Goal: Transaction & Acquisition: Purchase product/service

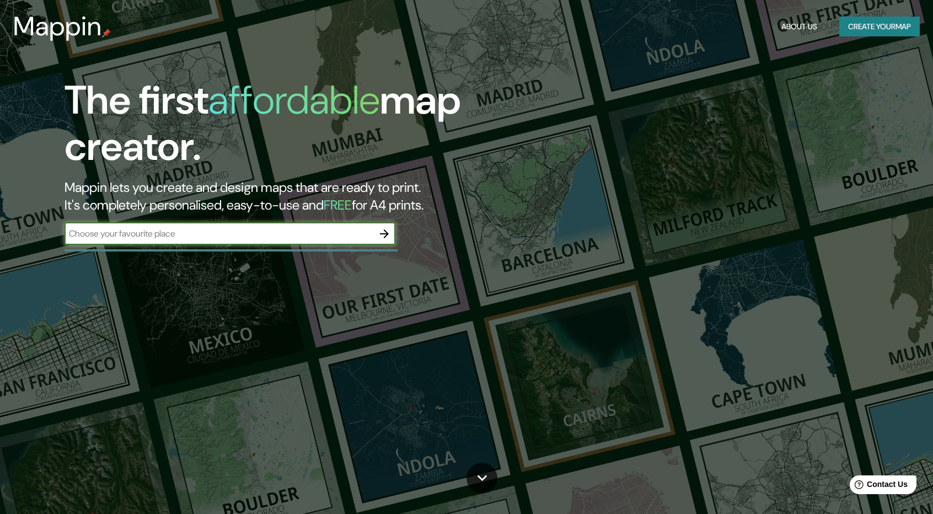
click at [179, 234] on input "text" at bounding box center [219, 233] width 309 height 13
drag, startPoint x: 174, startPoint y: 236, endPoint x: 113, endPoint y: 240, distance: 60.8
click at [113, 240] on div "[GEOGRAPHIC_DATA] ​" at bounding box center [230, 234] width 331 height 22
click at [163, 230] on input "lechtwoth" at bounding box center [219, 233] width 309 height 13
type input "l"
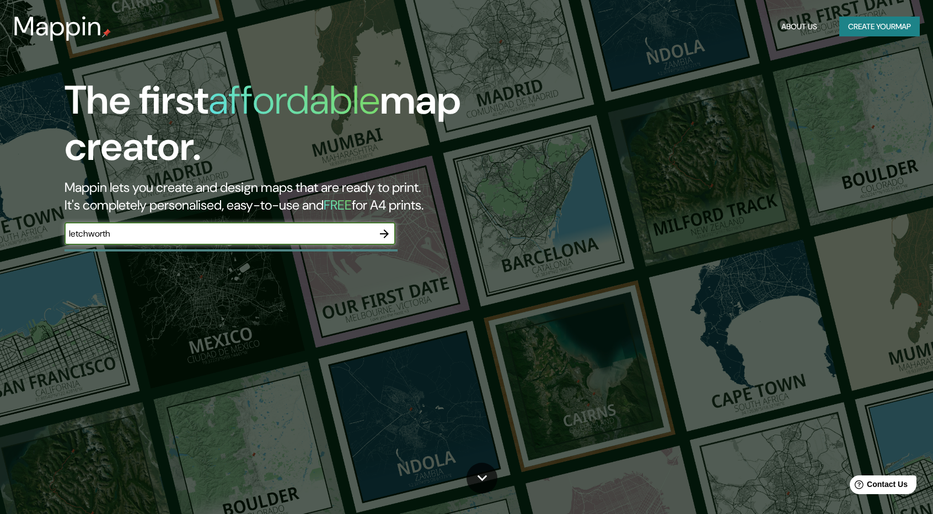
type input "letchworth"
click at [375, 237] on button "button" at bounding box center [384, 234] width 22 height 22
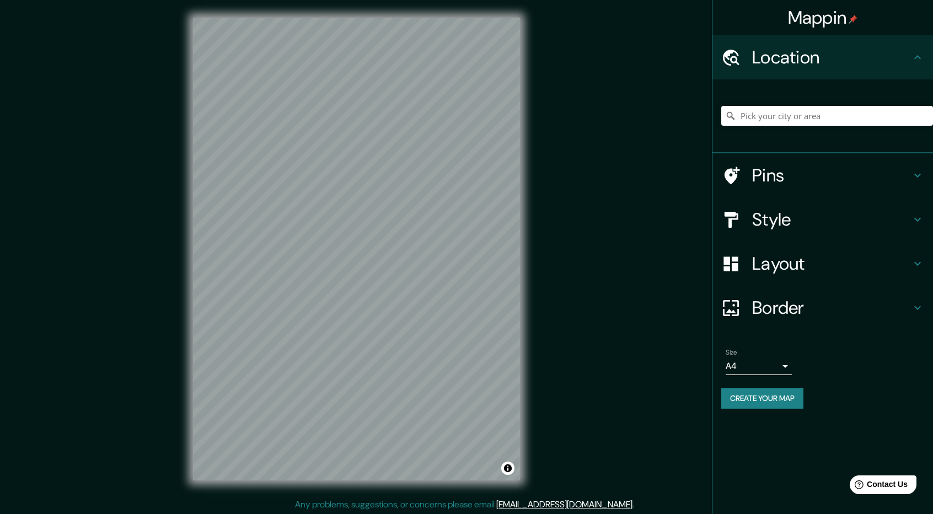
click at [576, 35] on div "Mappin Location Pins Style Layout Border Choose a border. Hint : you can make l…" at bounding box center [466, 258] width 933 height 516
click at [794, 115] on input "Pick your city or area" at bounding box center [827, 116] width 212 height 20
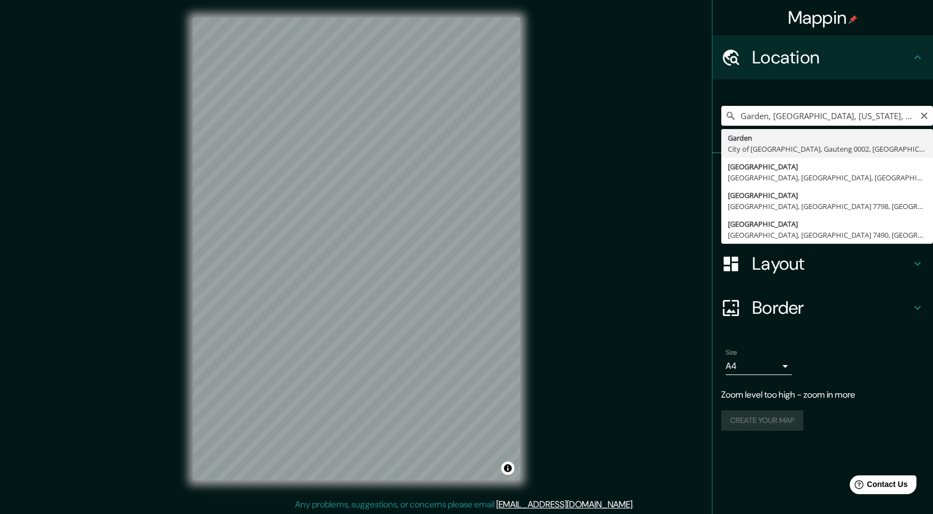
click at [828, 114] on input "Garden, [GEOGRAPHIC_DATA], [US_STATE], [GEOGRAPHIC_DATA]" at bounding box center [827, 116] width 212 height 20
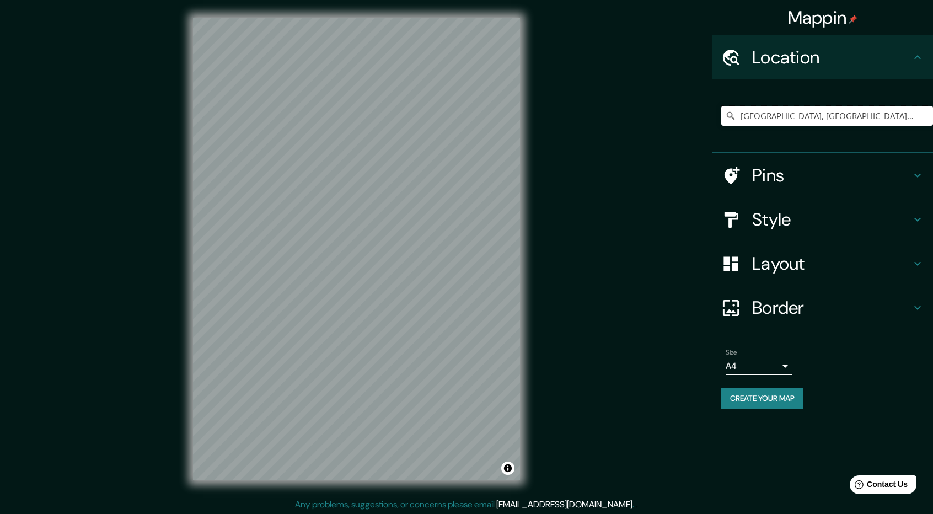
type input "[GEOGRAPHIC_DATA], [GEOGRAPHIC_DATA], [GEOGRAPHIC_DATA], [GEOGRAPHIC_DATA]"
